Goal: Information Seeking & Learning: Check status

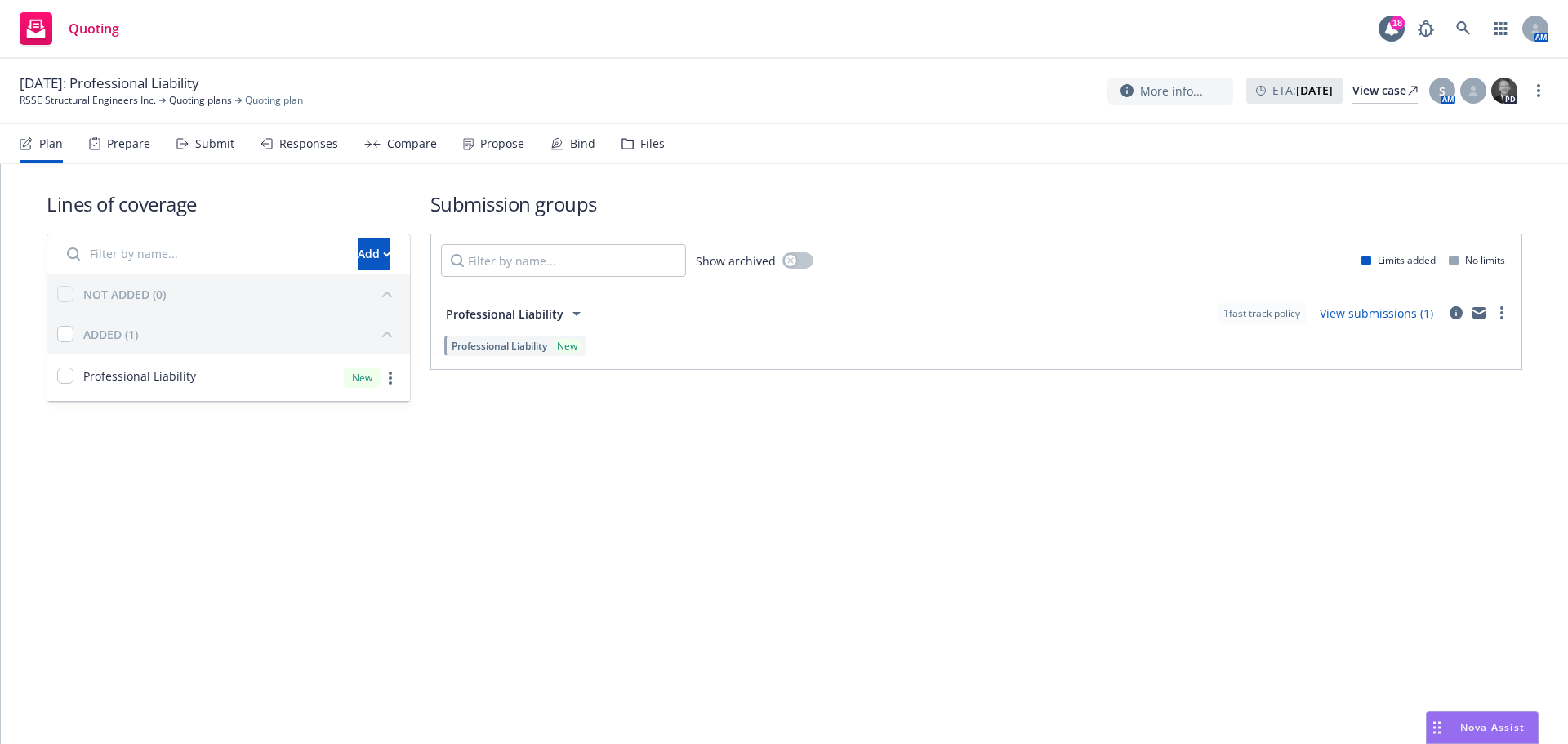
click at [1530, 89] on link "more" at bounding box center [1538, 91] width 20 height 20
click at [1463, 118] on link "Copy logging email" at bounding box center [1456, 125] width 182 height 33
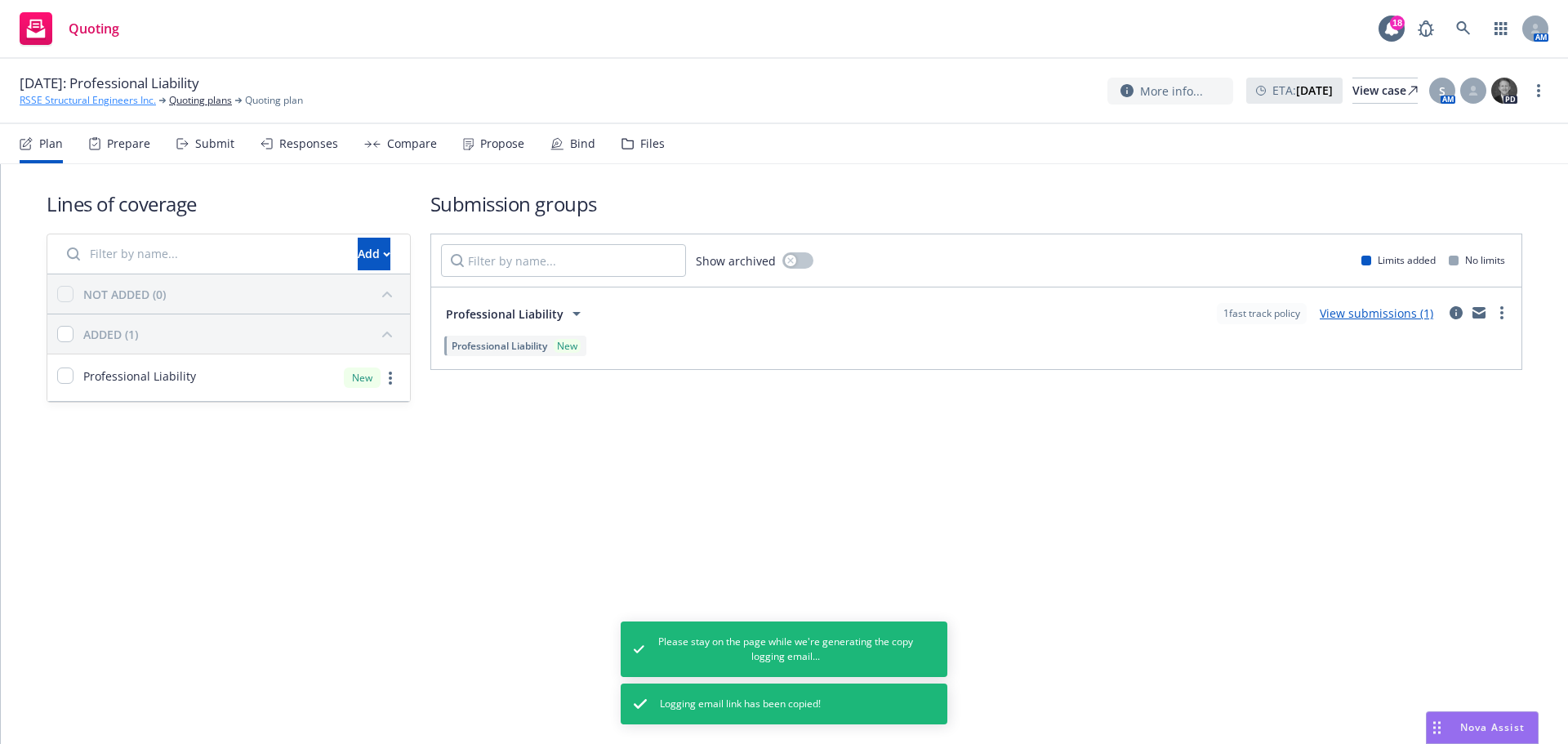
click at [127, 107] on link "RSSE Structural Engineers Inc." at bounding box center [88, 100] width 137 height 15
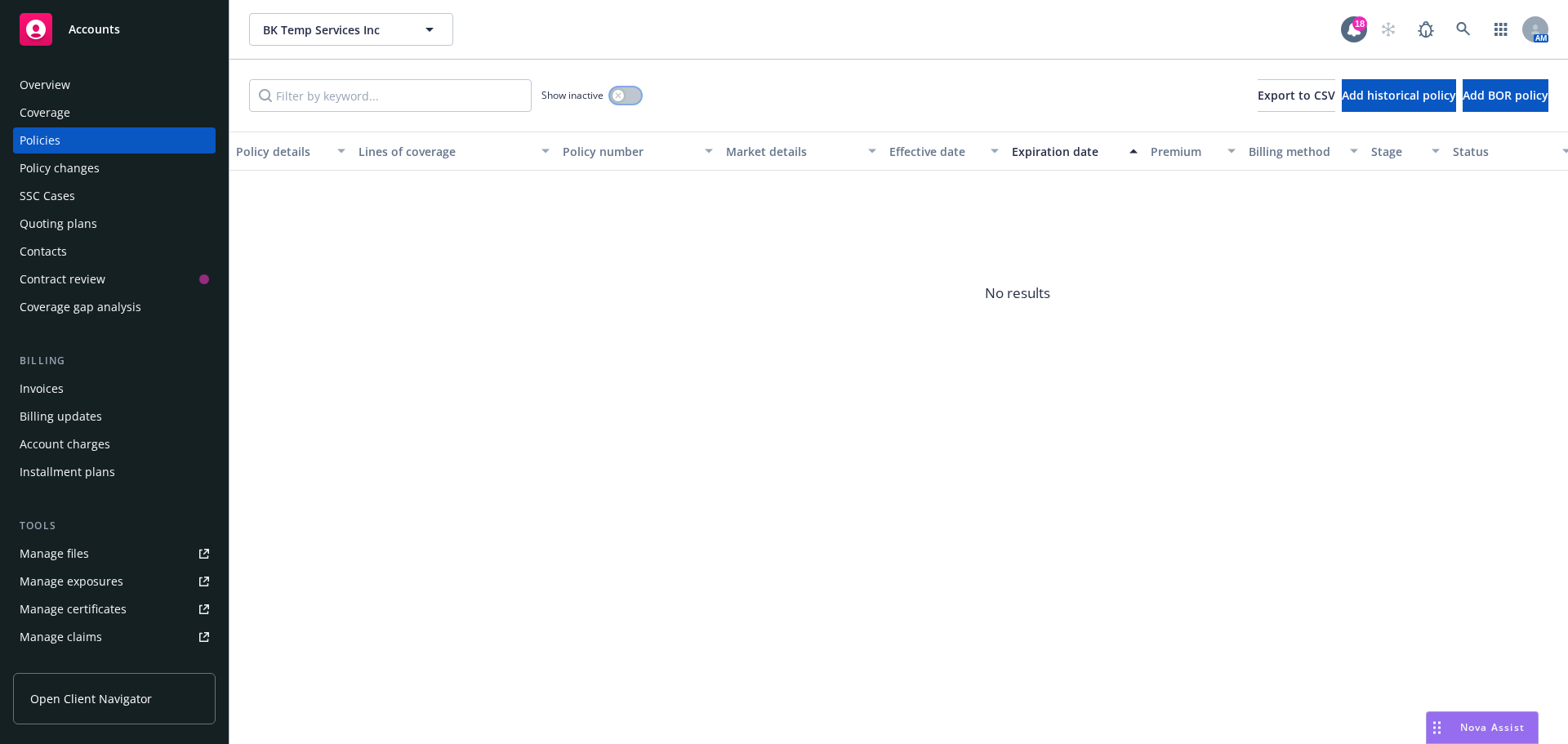
click at [635, 102] on button "button" at bounding box center [626, 95] width 31 height 16
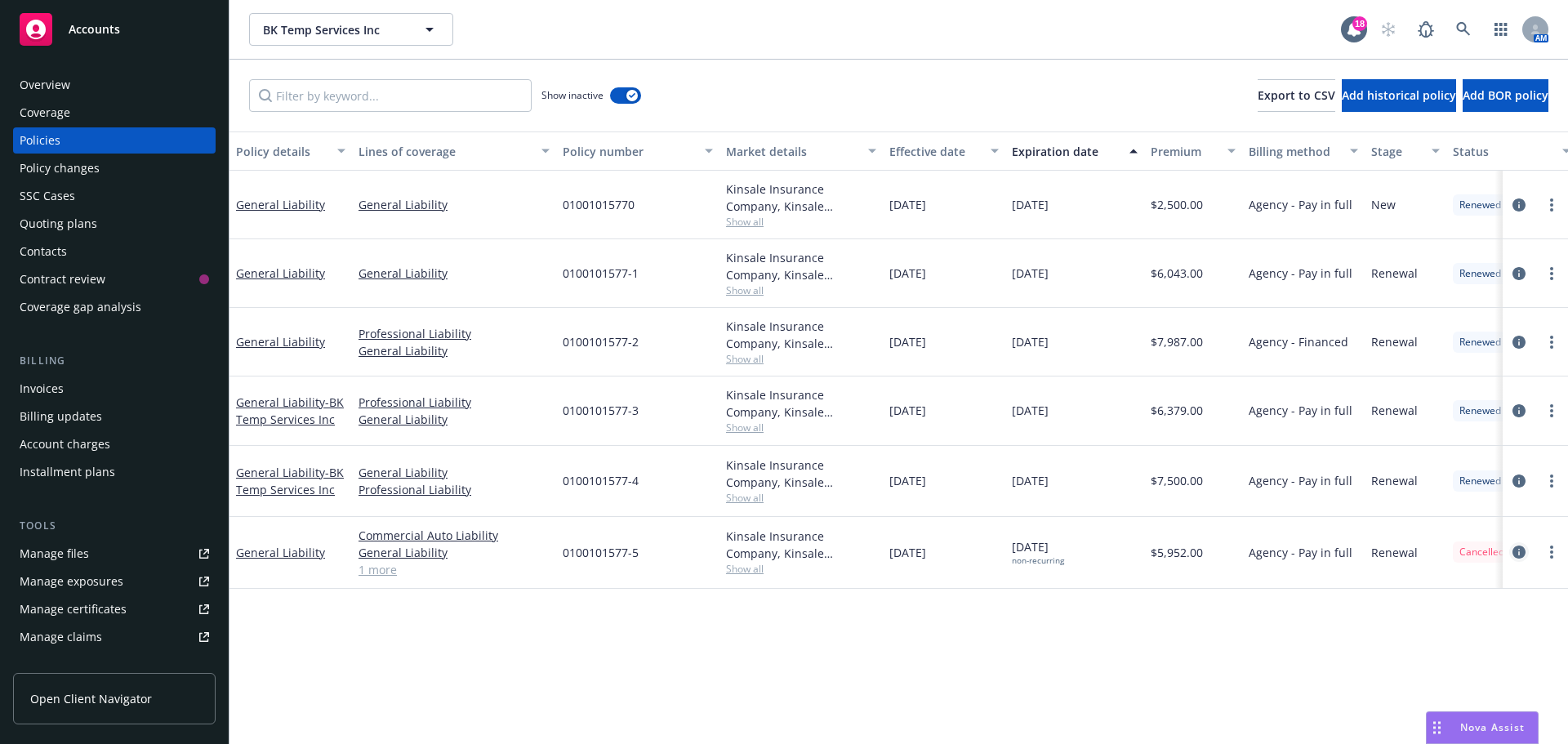
click at [1524, 554] on icon "circleInformation" at bounding box center [1519, 552] width 13 height 13
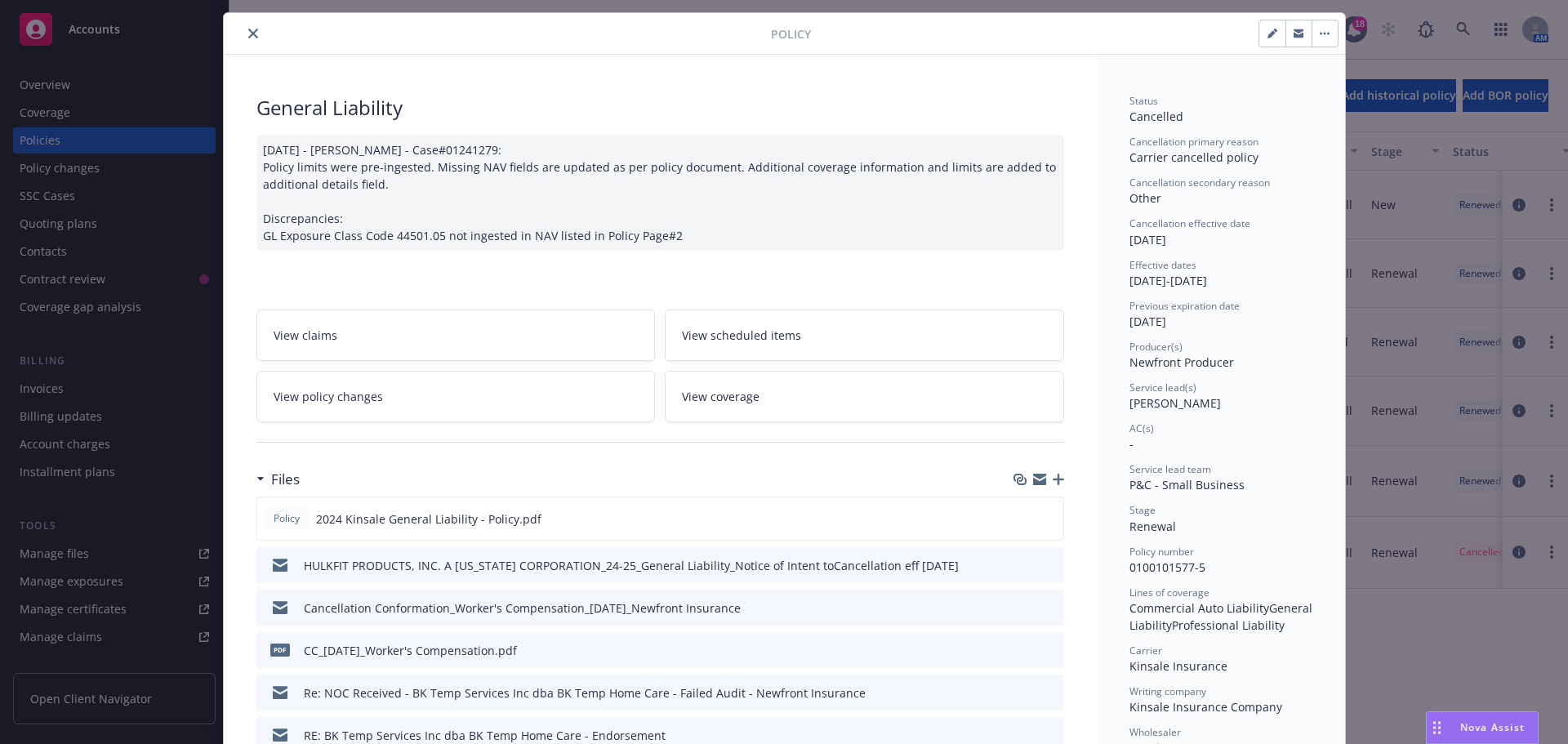
scroll to position [163, 0]
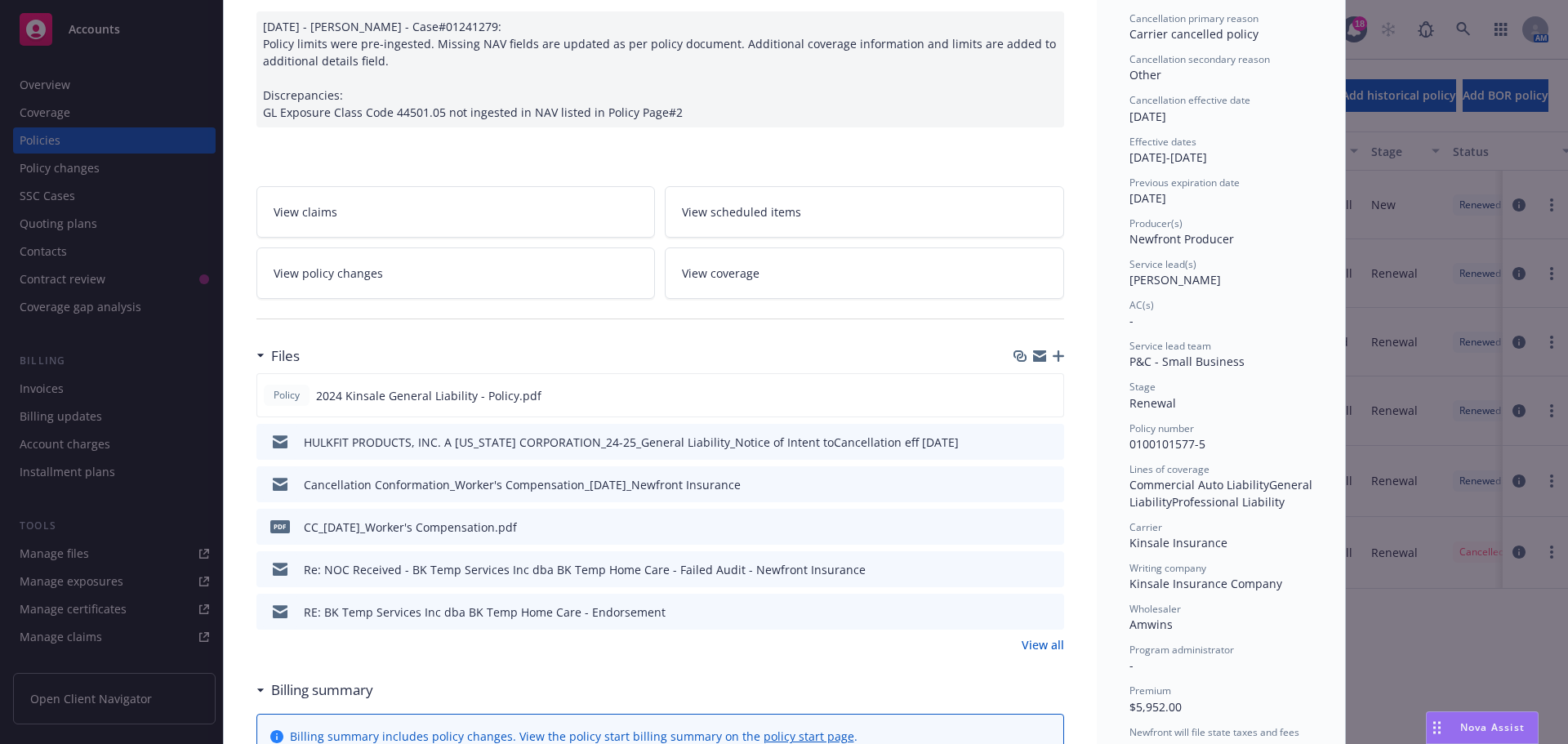
click at [1046, 482] on icon "preview file" at bounding box center [1049, 483] width 15 height 12
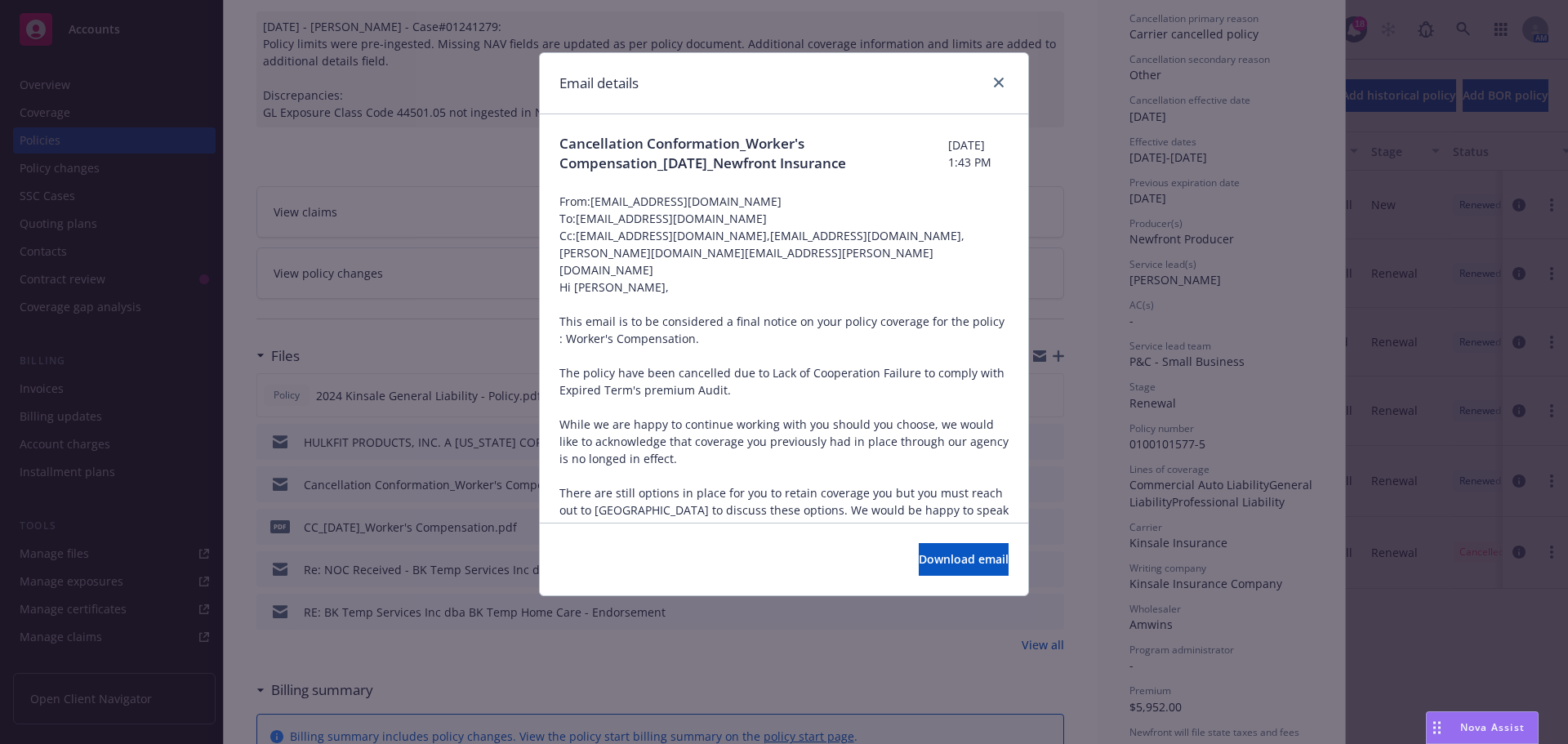
click at [1006, 75] on div at bounding box center [996, 83] width 26 height 21
click at [998, 81] on icon "close" at bounding box center [999, 82] width 10 height 10
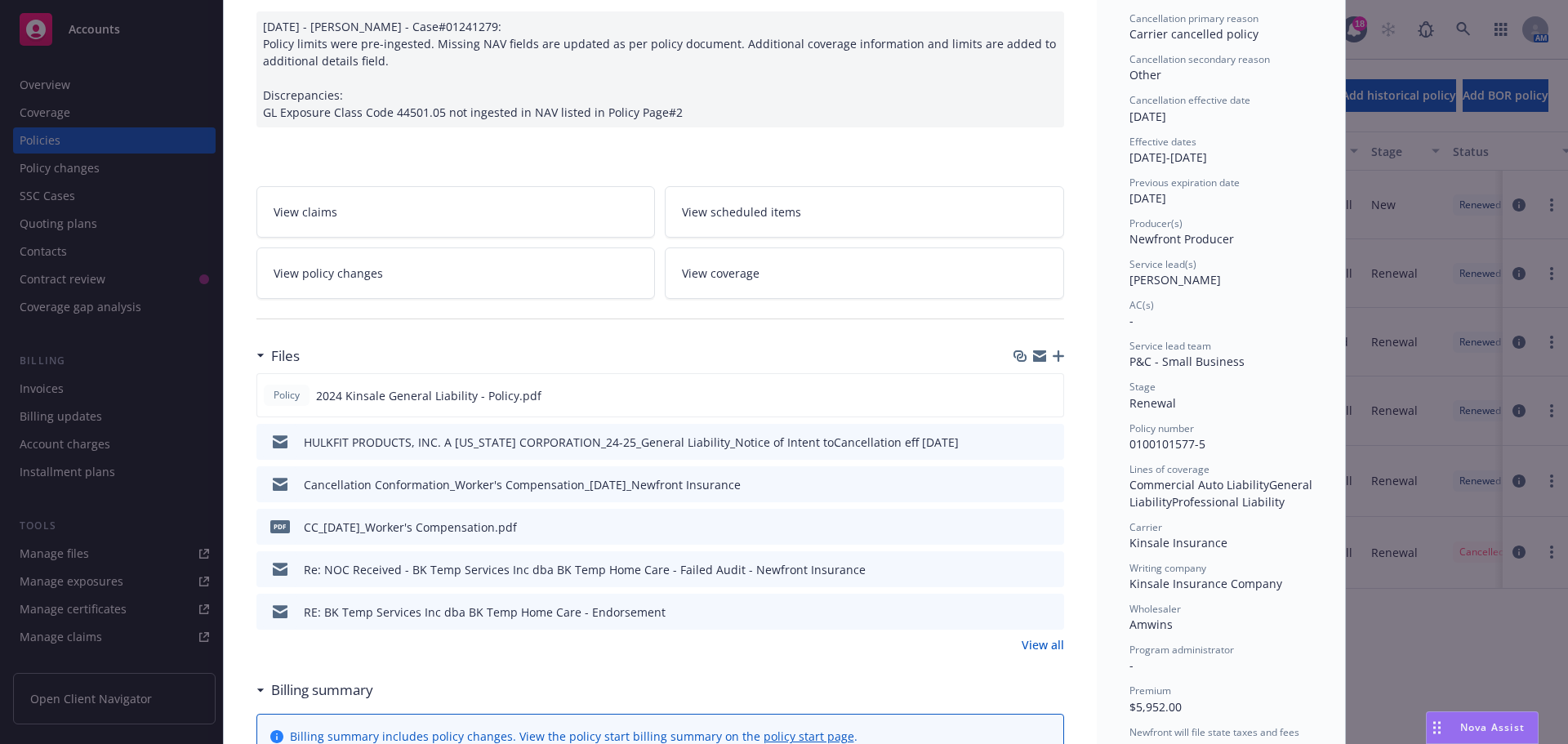
click at [1041, 527] on icon "preview file" at bounding box center [1049, 526] width 15 height 12
click at [186, 52] on div "Policy General Liability 12/09/2024 - Srilakshmi Netela - Case#01241279: Policy…" at bounding box center [784, 372] width 1568 height 744
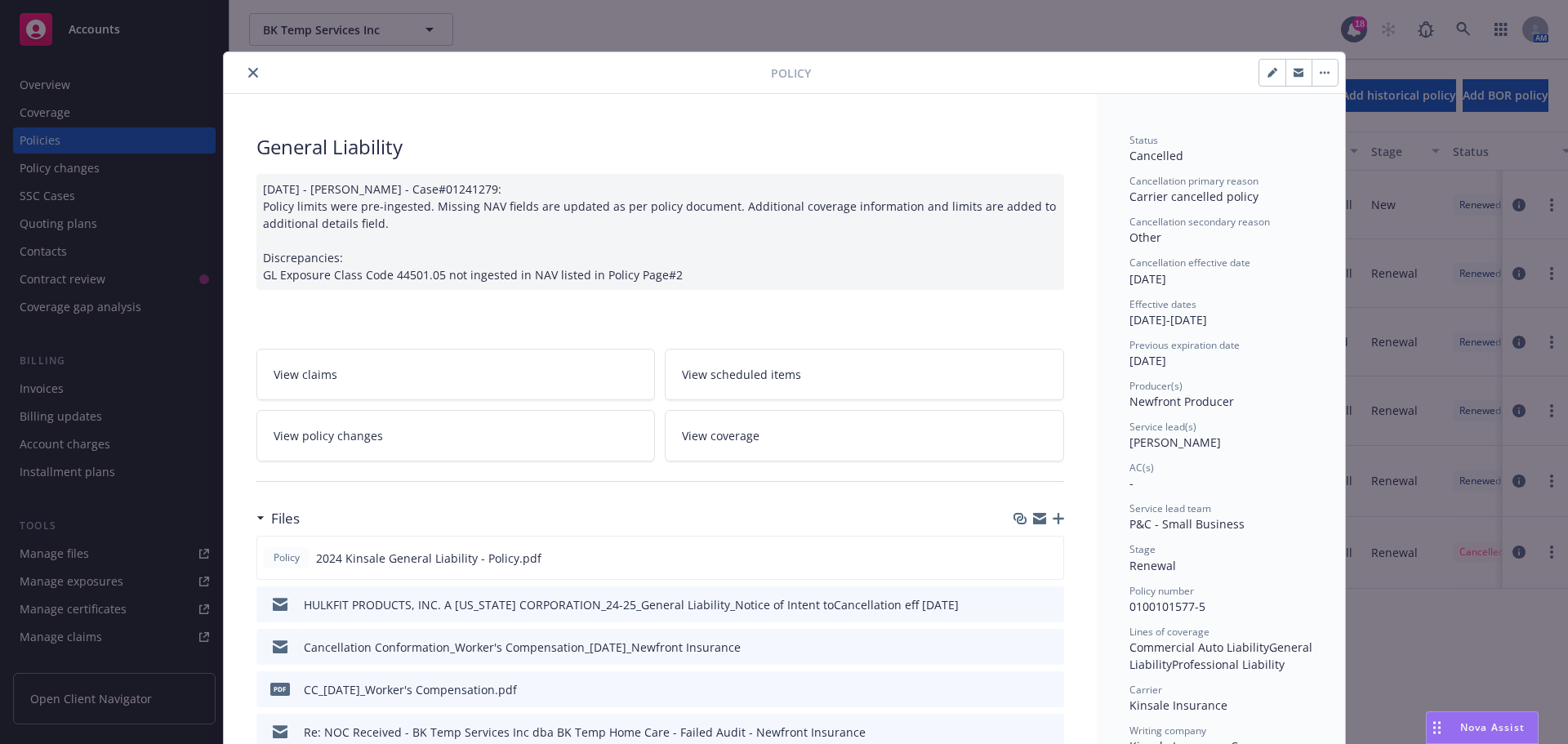
scroll to position [0, 0]
click at [247, 90] on div "Policy" at bounding box center [784, 73] width 1121 height 42
click at [249, 77] on icon "close" at bounding box center [254, 73] width 10 height 10
